Goal: Transaction & Acquisition: Download file/media

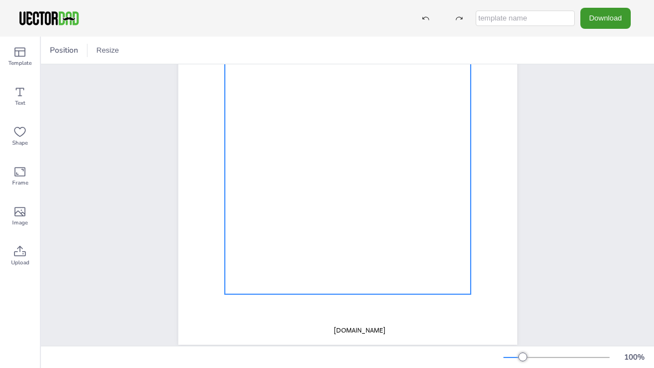
scroll to position [189, 0]
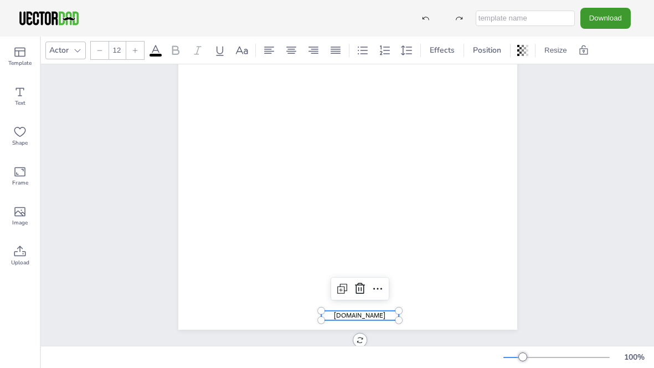
click at [362, 311] on span "[DOMAIN_NAME]" at bounding box center [360, 315] width 52 height 9
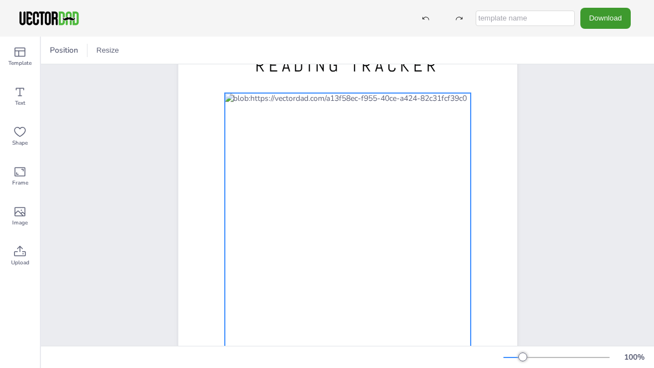
scroll to position [51, 0]
click at [284, 180] on div at bounding box center [347, 255] width 246 height 325
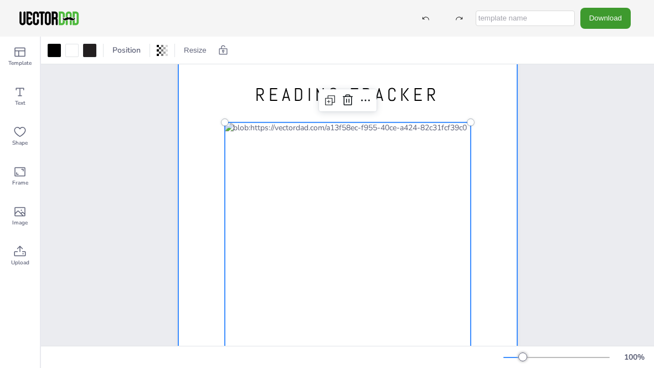
scroll to position [0, 0]
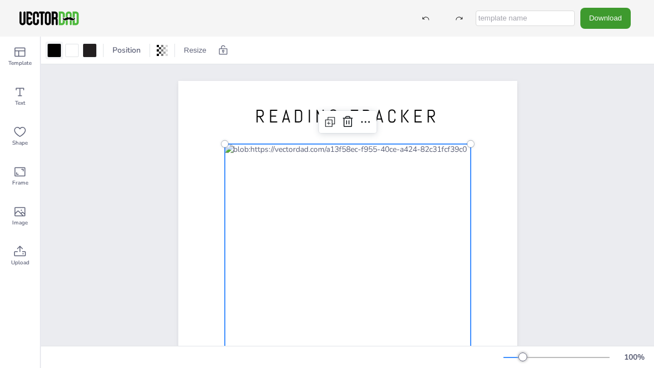
click at [52, 51] on div at bounding box center [54, 50] width 13 height 13
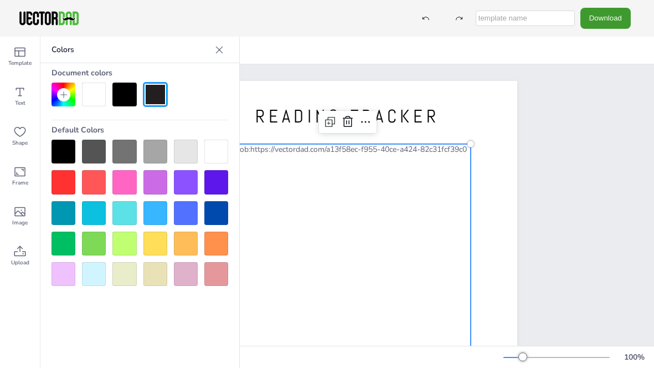
click at [121, 176] on div at bounding box center [124, 182] width 24 height 24
click at [220, 214] on div at bounding box center [216, 213] width 24 height 24
click at [66, 152] on div at bounding box center [64, 152] width 24 height 24
click at [632, 171] on div "READING TRACKER" at bounding box center [347, 299] width 613 height 471
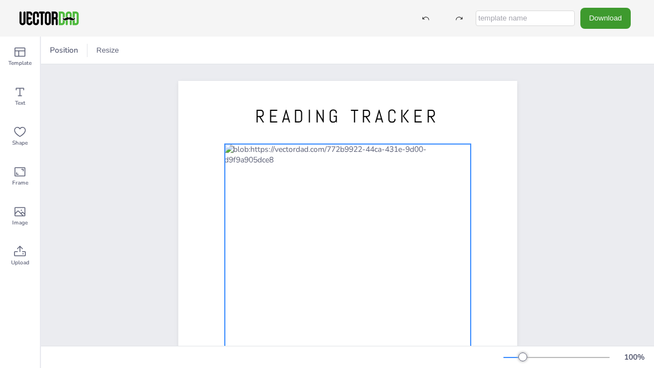
click at [238, 214] on div at bounding box center [347, 306] width 246 height 325
click at [88, 53] on div at bounding box center [89, 50] width 13 height 13
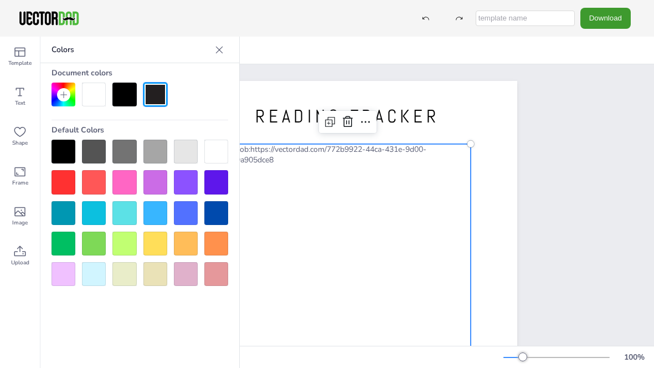
click at [65, 146] on div at bounding box center [64, 152] width 24 height 24
click at [168, 299] on div "Colors Document colors Default Colors" at bounding box center [139, 202] width 199 height 331
click at [540, 171] on div "READING TRACKER" at bounding box center [348, 299] width 434 height 471
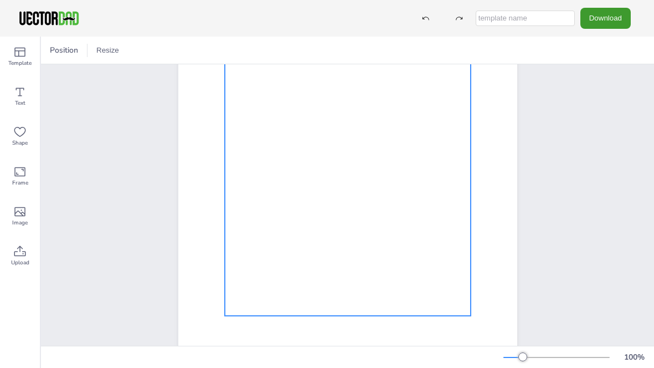
scroll to position [153, 0]
click at [310, 212] on div at bounding box center [347, 153] width 246 height 325
click at [68, 48] on div at bounding box center [71, 50] width 13 height 13
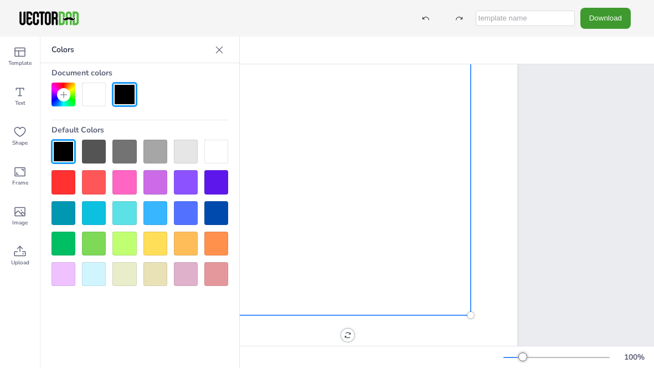
click at [209, 184] on div at bounding box center [216, 182] width 24 height 24
click at [69, 152] on div at bounding box center [64, 152] width 24 height 24
click at [217, 147] on div at bounding box center [216, 152] width 24 height 24
click at [574, 168] on div "READING TRACKER" at bounding box center [347, 146] width 613 height 471
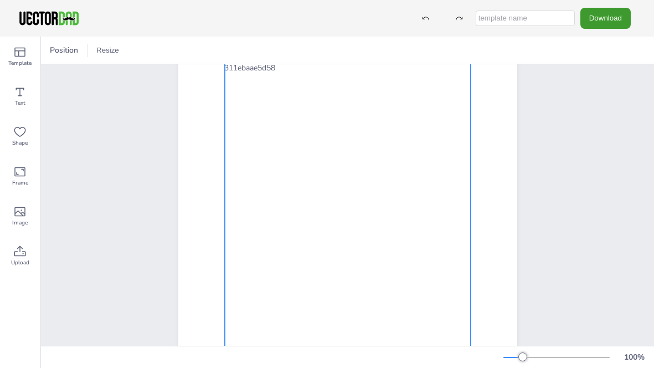
scroll to position [96, 0]
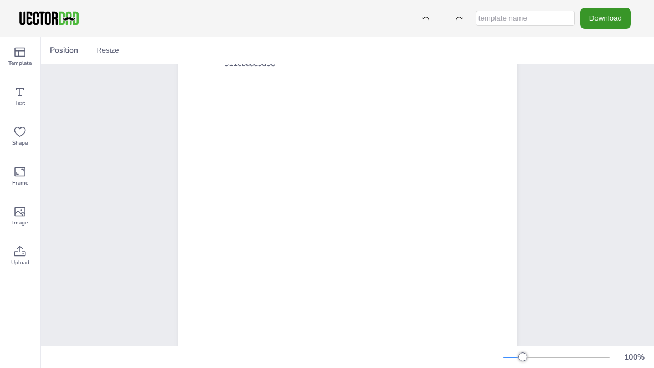
click at [589, 22] on button "Download" at bounding box center [606, 18] width 50 height 20
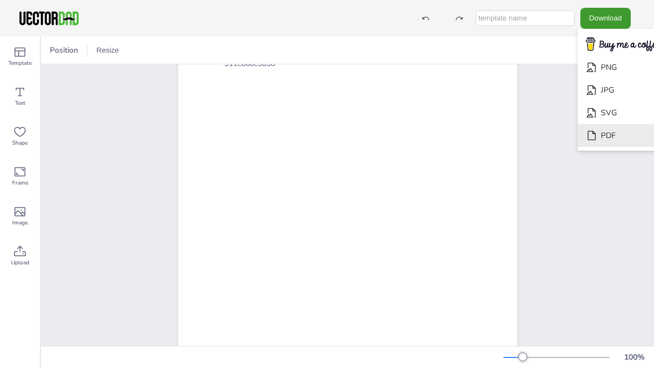
click at [623, 134] on li "PDF" at bounding box center [623, 135] width 91 height 23
